Goal: Task Accomplishment & Management: Manage account settings

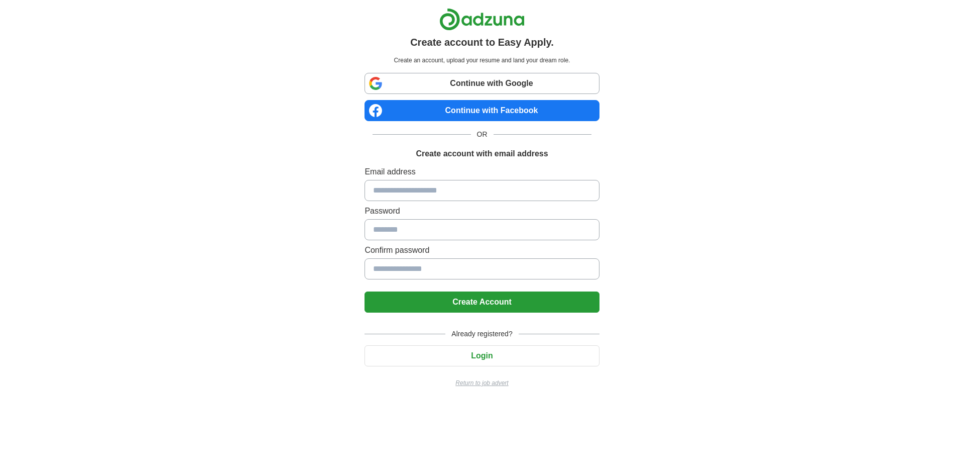
click at [442, 188] on input at bounding box center [482, 190] width 235 height 21
click at [498, 348] on button "Login" at bounding box center [482, 355] width 235 height 21
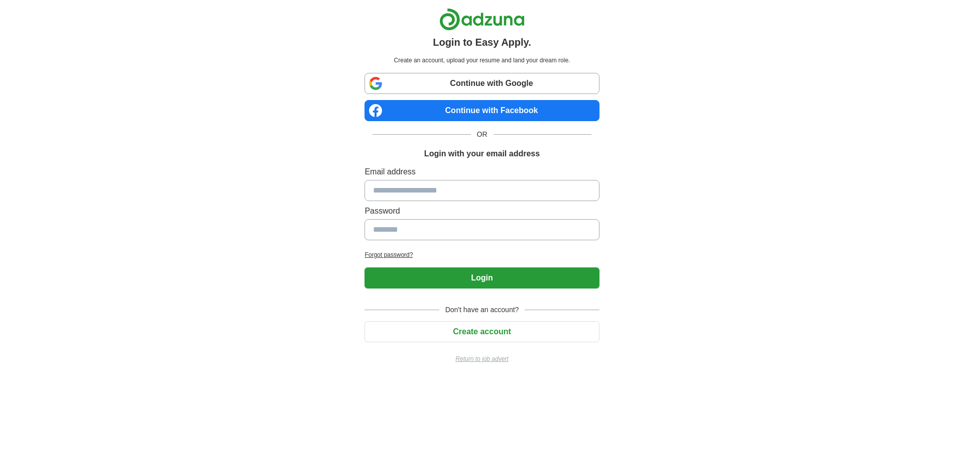
click at [476, 199] on input at bounding box center [482, 190] width 235 height 21
type input "**********"
click at [406, 227] on input at bounding box center [482, 229] width 235 height 21
type input "*"
type input "*********"
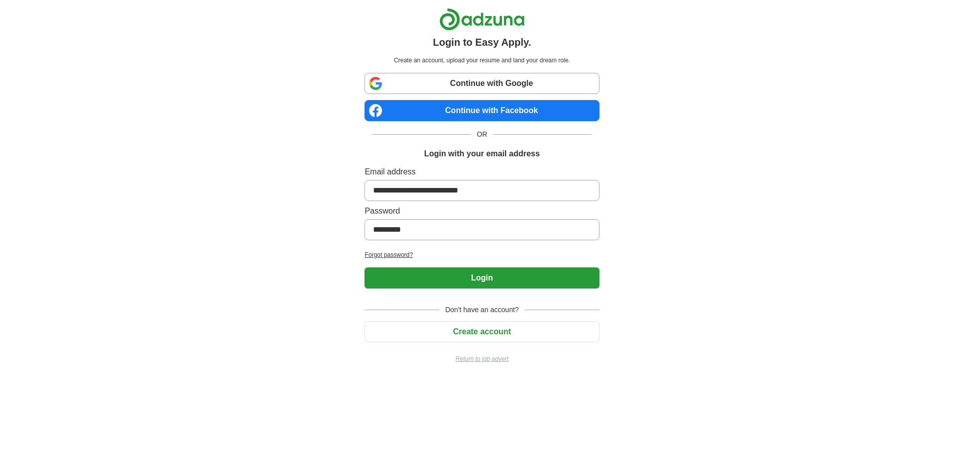
click at [469, 287] on button "Login" at bounding box center [482, 277] width 235 height 21
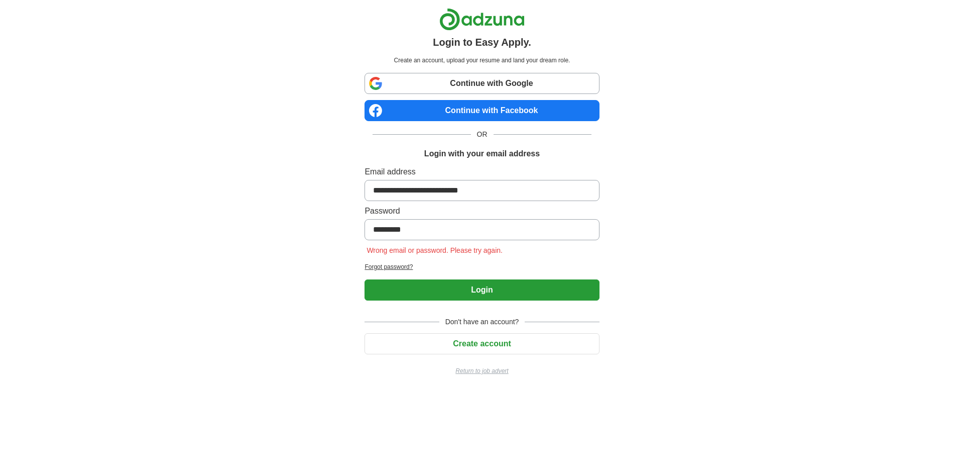
click at [492, 344] on button "Create account" at bounding box center [482, 343] width 235 height 21
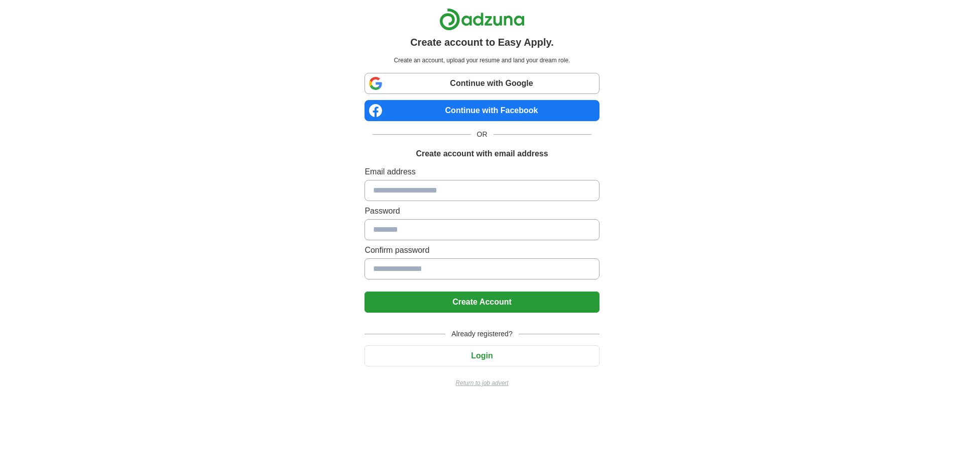
click at [421, 196] on input at bounding box center [482, 190] width 235 height 21
click at [428, 187] on input at bounding box center [482, 190] width 235 height 21
click at [388, 193] on input at bounding box center [482, 190] width 235 height 21
click at [475, 78] on link "Continue with Google" at bounding box center [482, 83] width 235 height 21
